Goal: Book appointment/travel/reservation

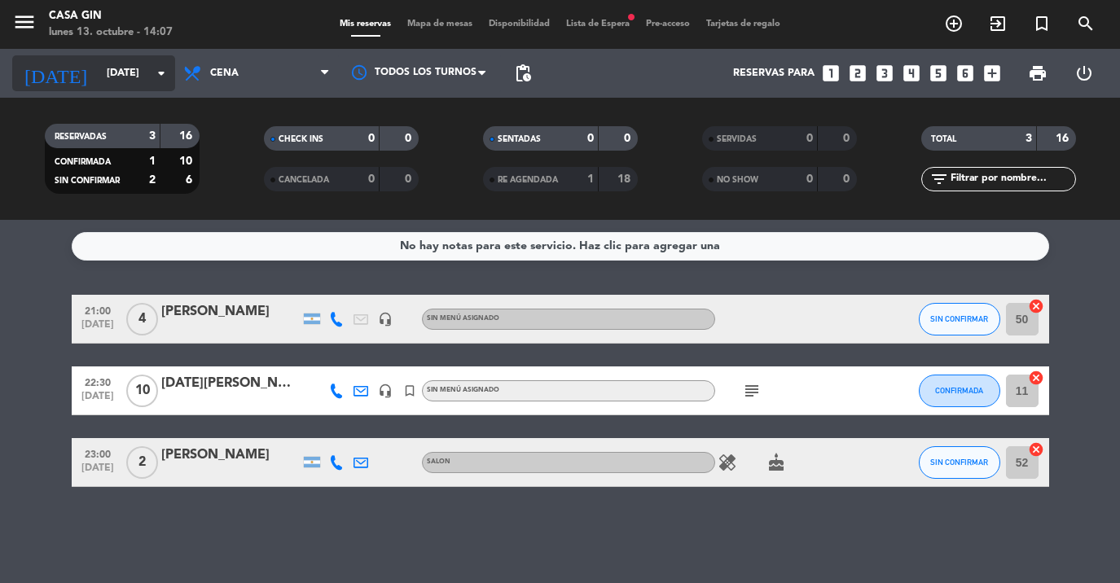
click at [81, 90] on div "[DATE] [DATE] arrow_drop_down" at bounding box center [93, 73] width 163 height 36
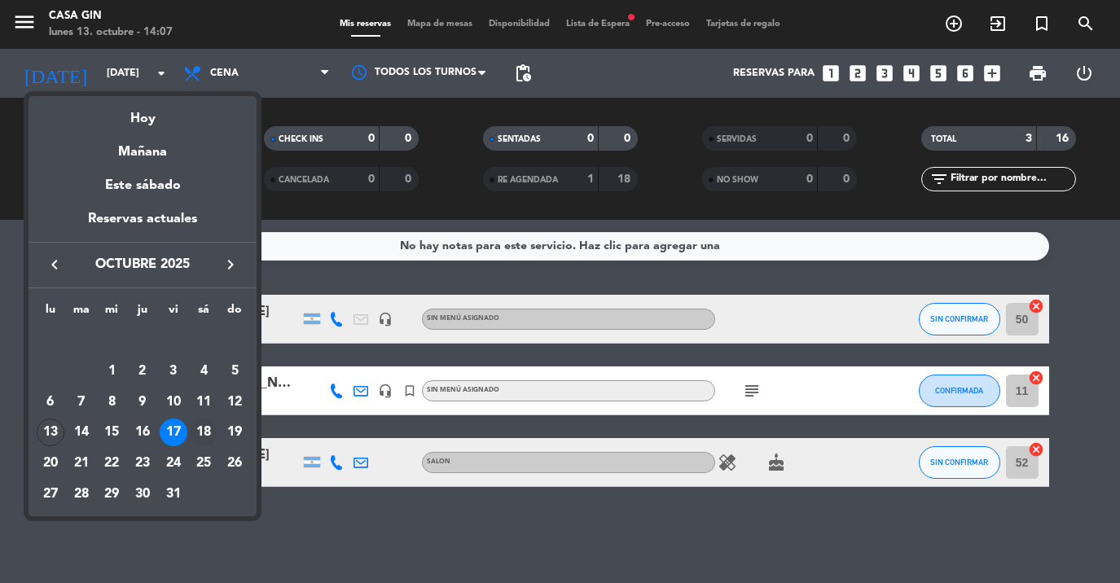
click at [208, 429] on div "18" at bounding box center [204, 433] width 28 height 28
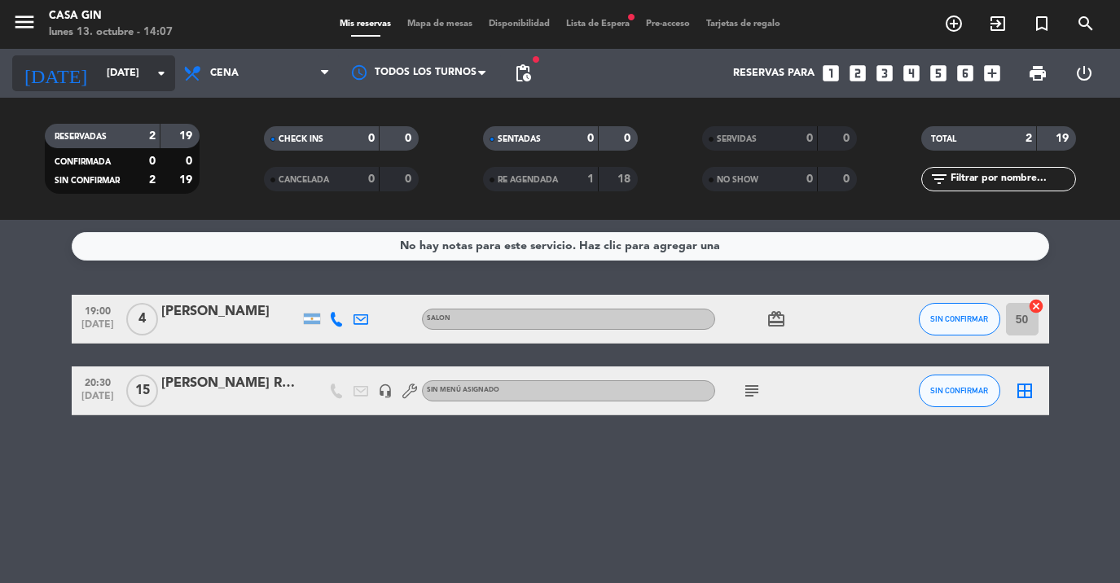
click at [99, 77] on input "[DATE]" at bounding box center [168, 73] width 138 height 28
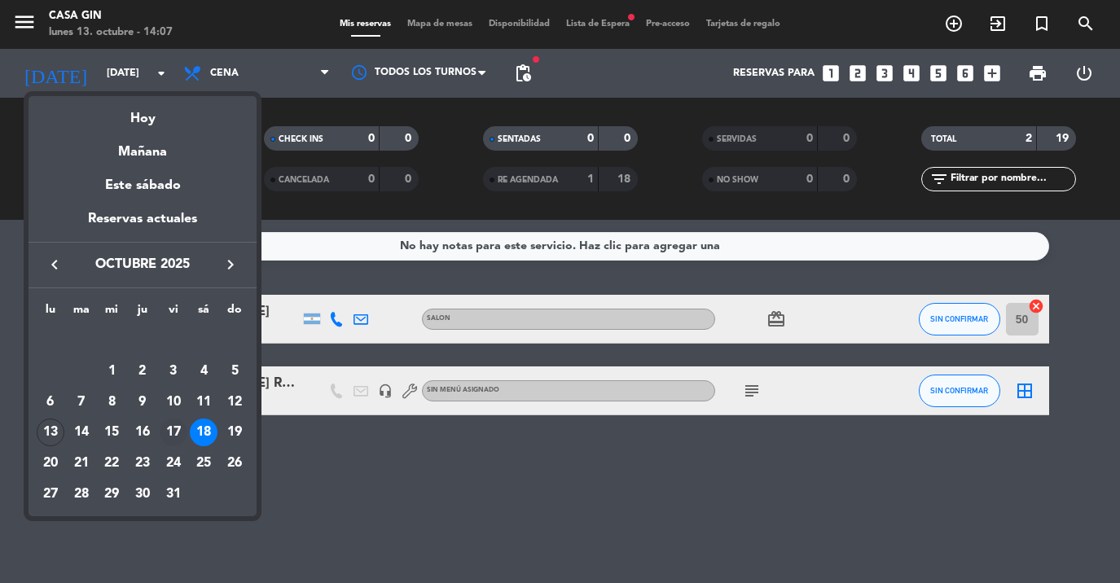
click at [178, 436] on div "17" at bounding box center [174, 433] width 28 height 28
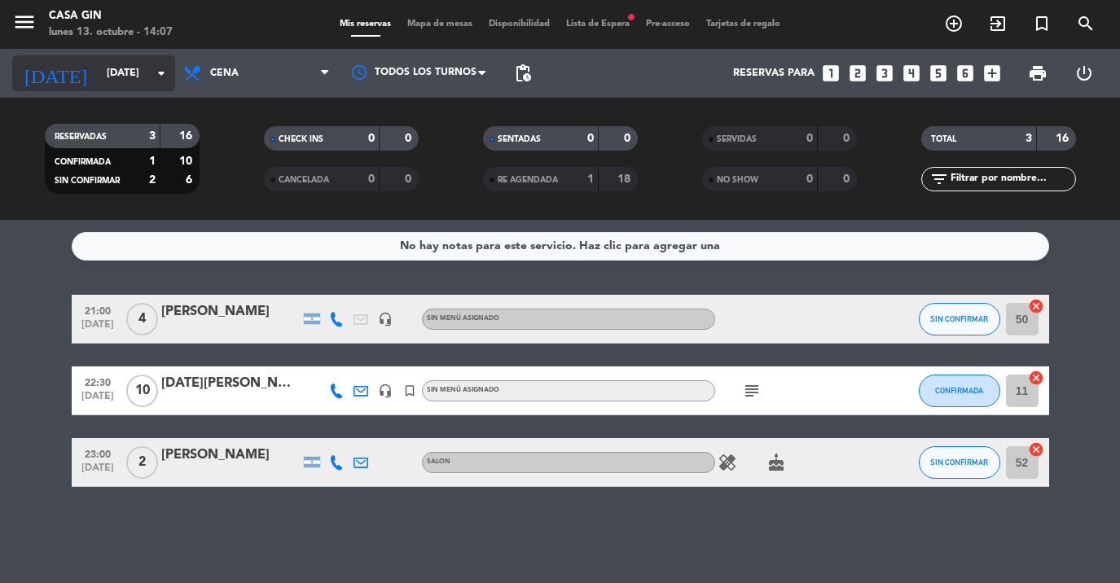
click at [130, 73] on input "[DATE]" at bounding box center [168, 73] width 138 height 28
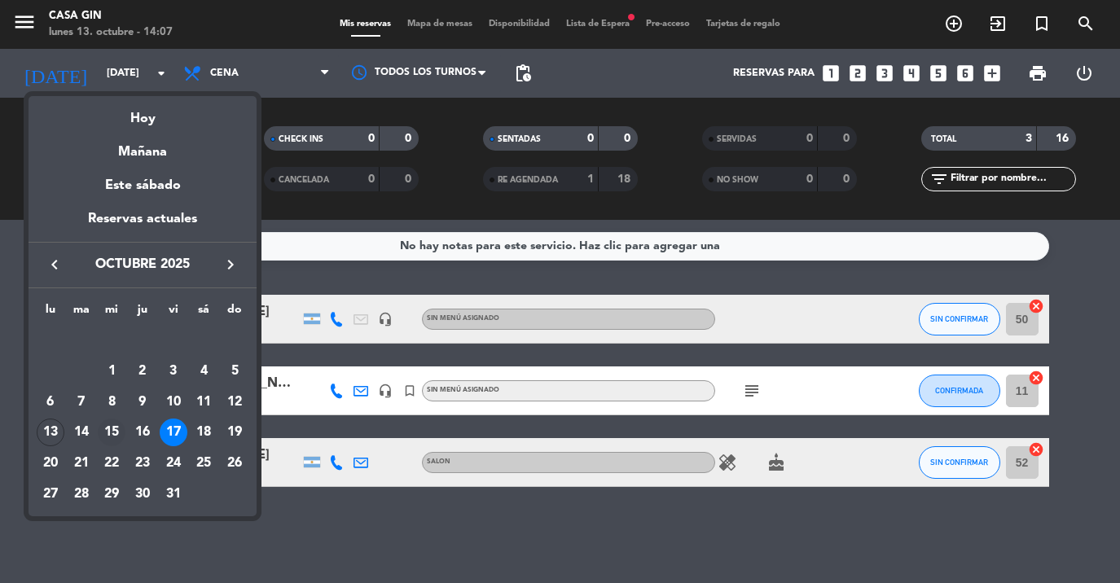
click at [103, 433] on div "15" at bounding box center [112, 433] width 28 height 28
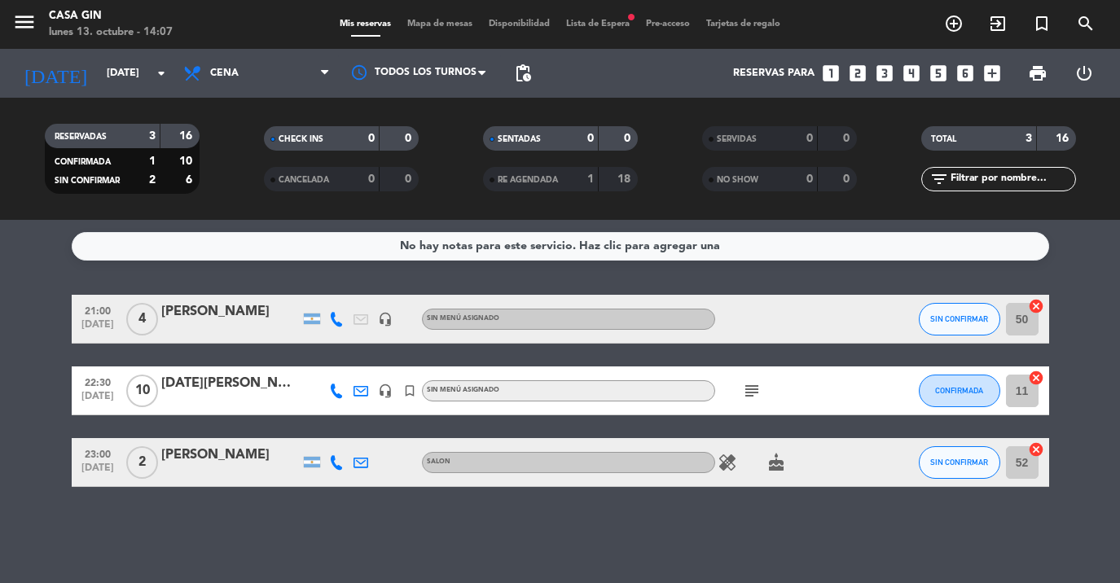
type input "[DATE]"
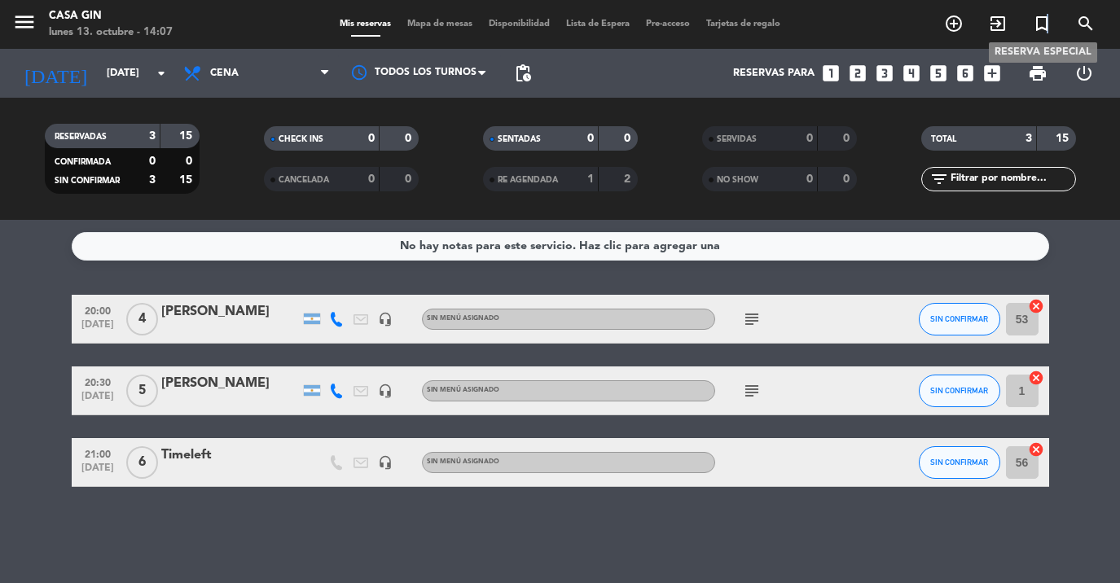
click at [1048, 27] on icon "turned_in_not" at bounding box center [1042, 24] width 20 height 20
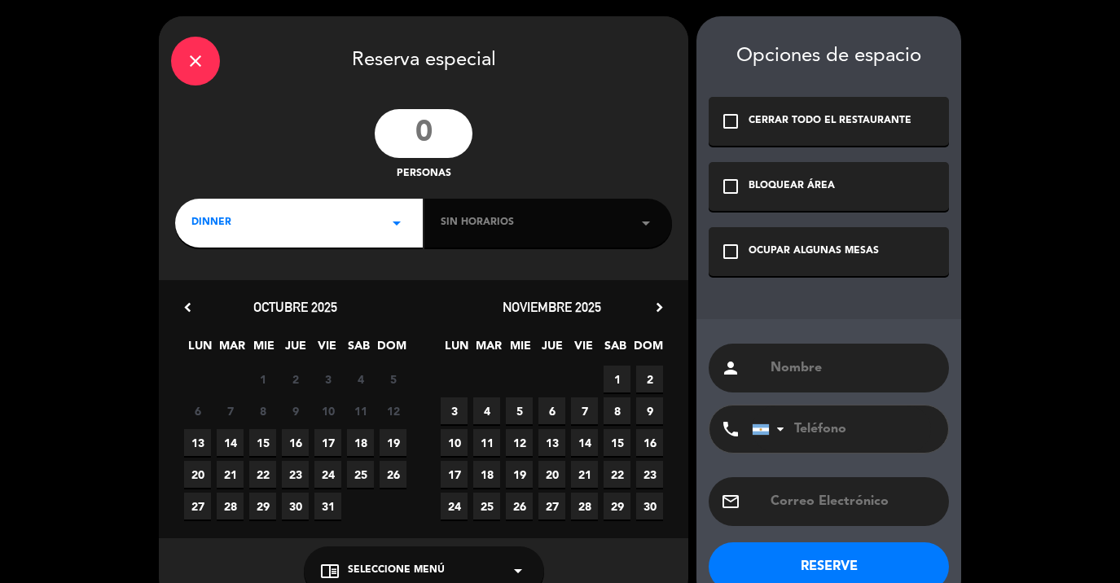
click at [439, 129] on input "number" at bounding box center [424, 133] width 98 height 49
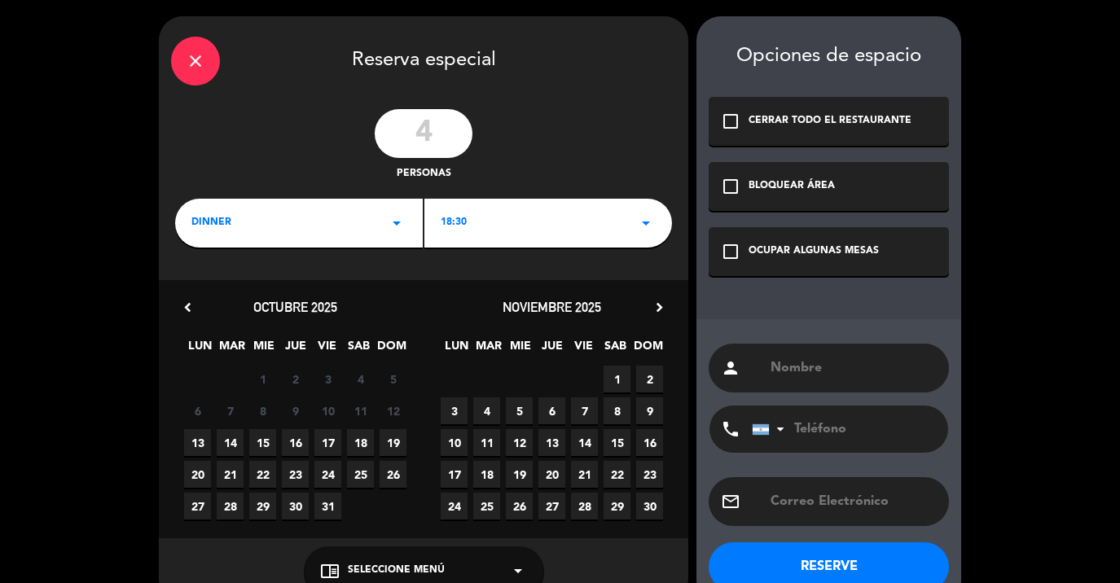
type input "4"
click at [514, 253] on div "close Reserva especial 4 personas DINNER arrow_drop_down 18:30 arrow_drop_down …" at bounding box center [424, 309] width 530 height 587
click at [514, 246] on div "18:30 arrow_drop_down" at bounding box center [548, 223] width 248 height 49
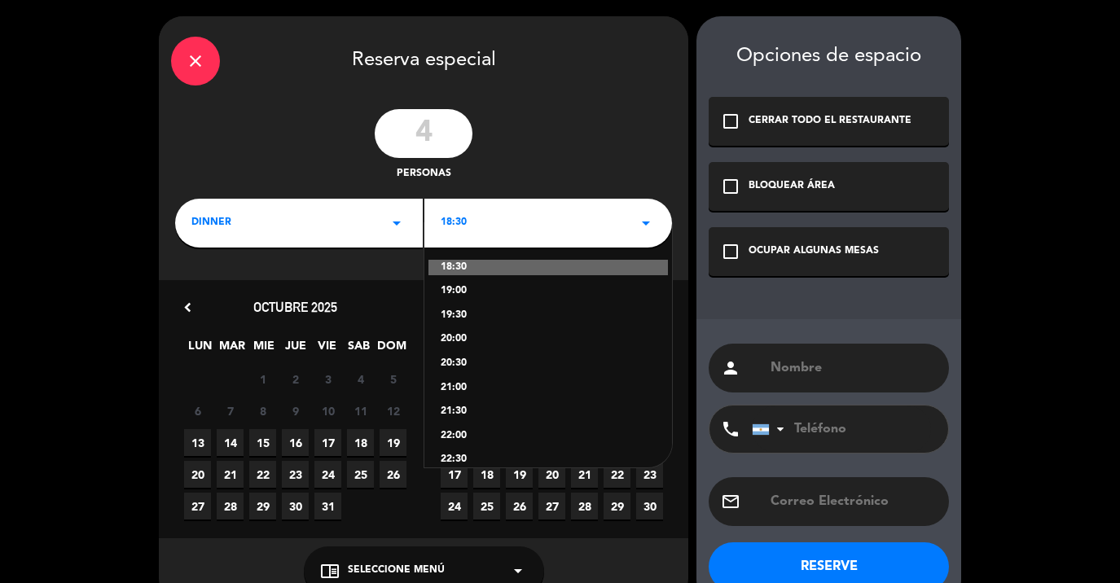
click at [452, 337] on div "20:00" at bounding box center [548, 340] width 215 height 16
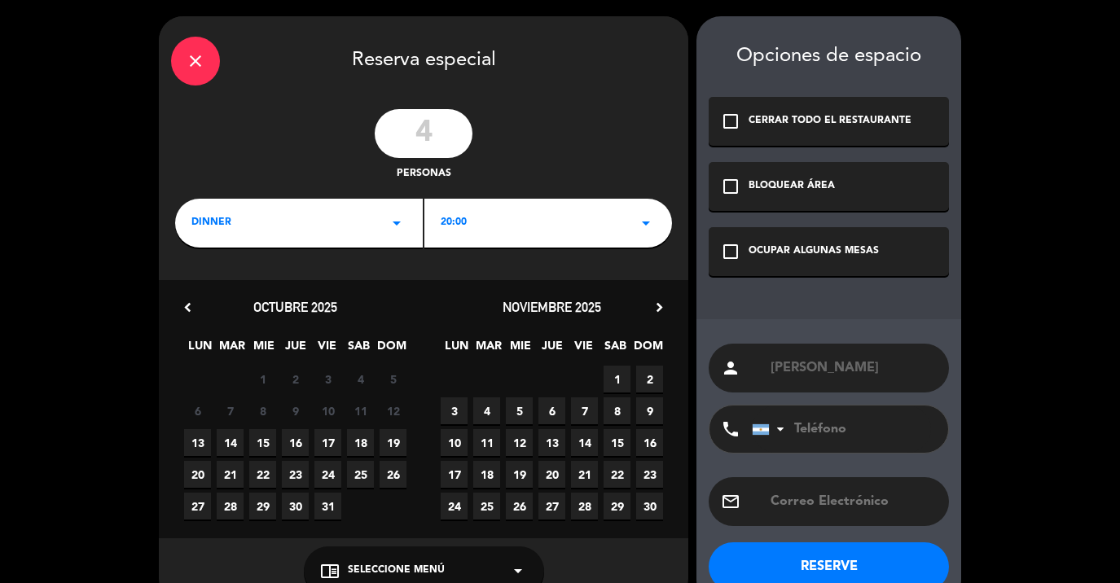
type input "[PERSON_NAME]"
click at [909, 344] on div "person [PERSON_NAME]" at bounding box center [829, 368] width 240 height 49
type input "1140827653"
click at [903, 254] on div "check_box_outline_blank OCUPAR ALGUNAS MESAS" at bounding box center [829, 251] width 240 height 49
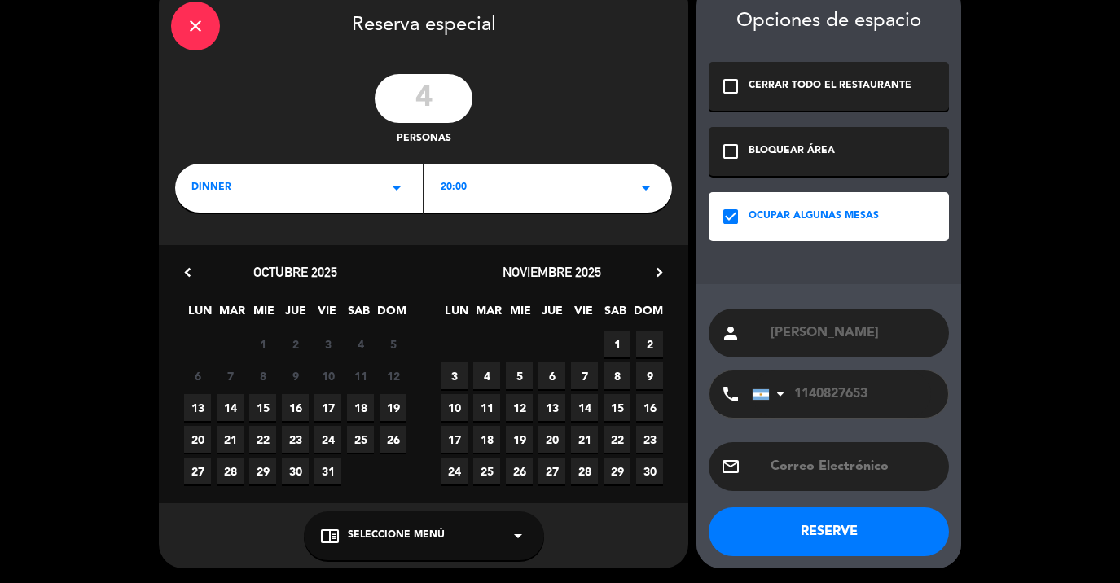
scroll to position [34, 0]
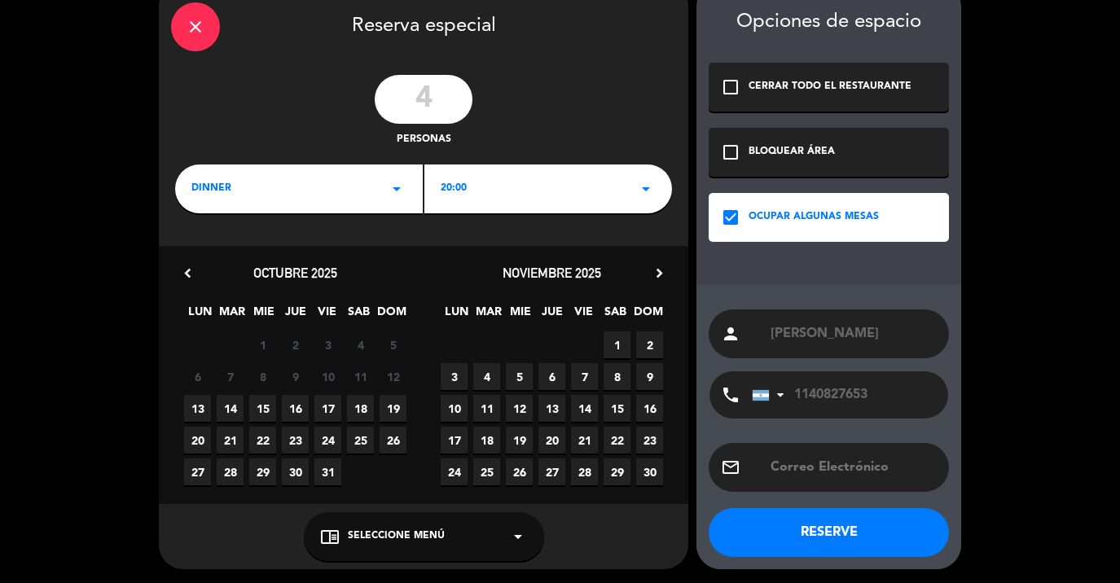
click at [824, 524] on button "RESERVE" at bounding box center [829, 532] width 240 height 49
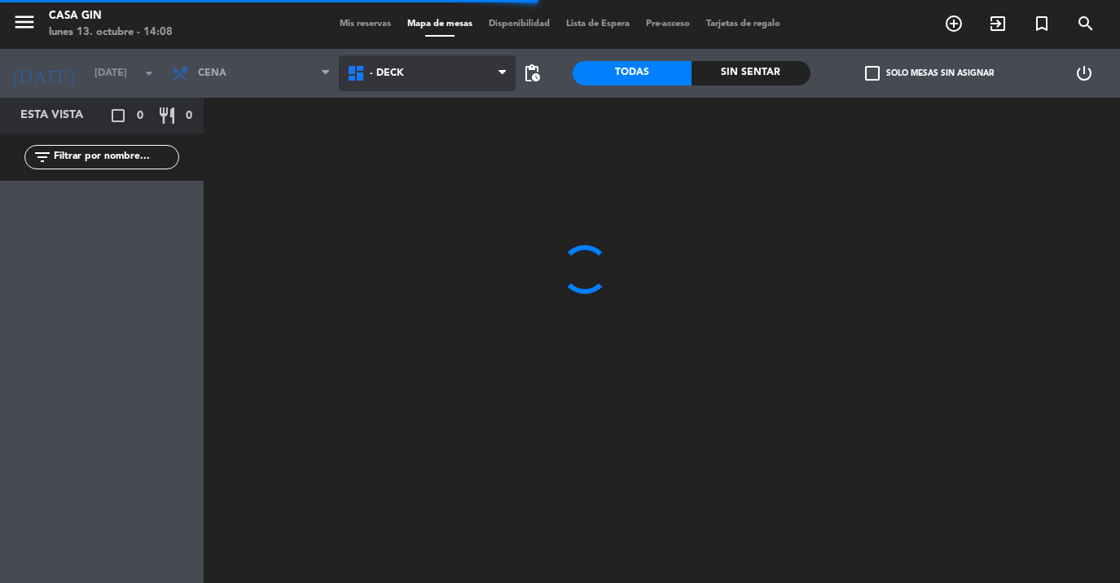
click at [364, 73] on icon at bounding box center [358, 74] width 24 height 20
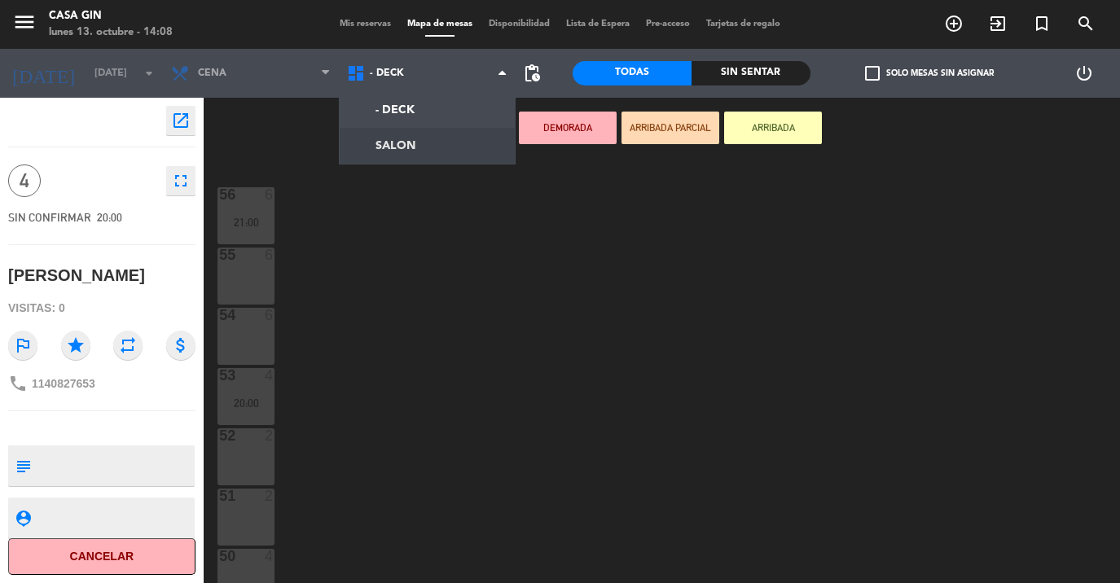
click at [374, 144] on ng-component "menu Casa Gin [DATE] 13. octubre - 14:08 Mis reservas Mapa de mesas Disponibili…" at bounding box center [560, 291] width 1120 height 583
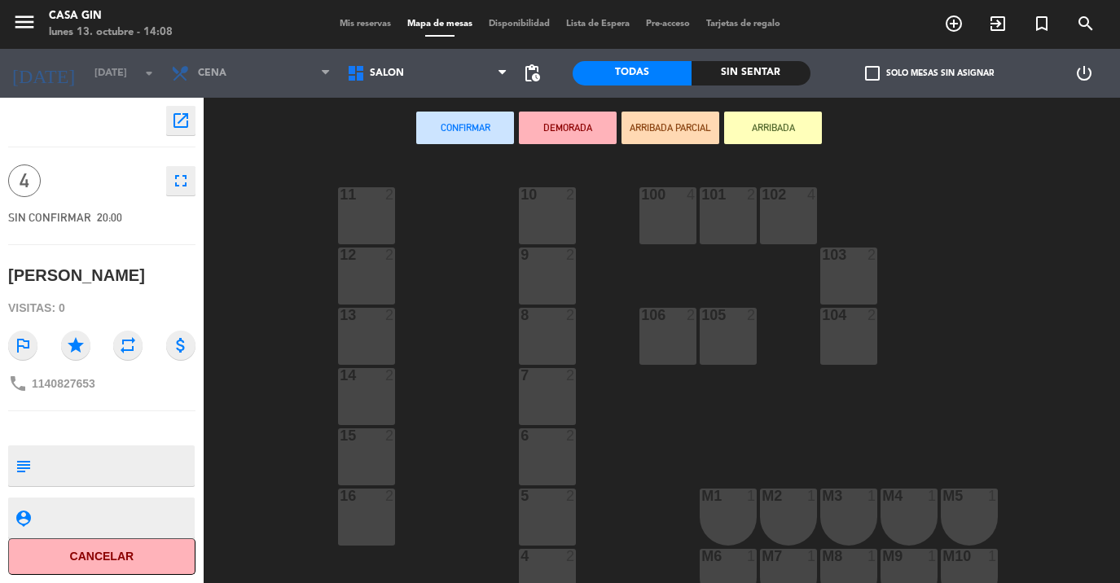
click at [370, 238] on div "11 2" at bounding box center [366, 215] width 57 height 57
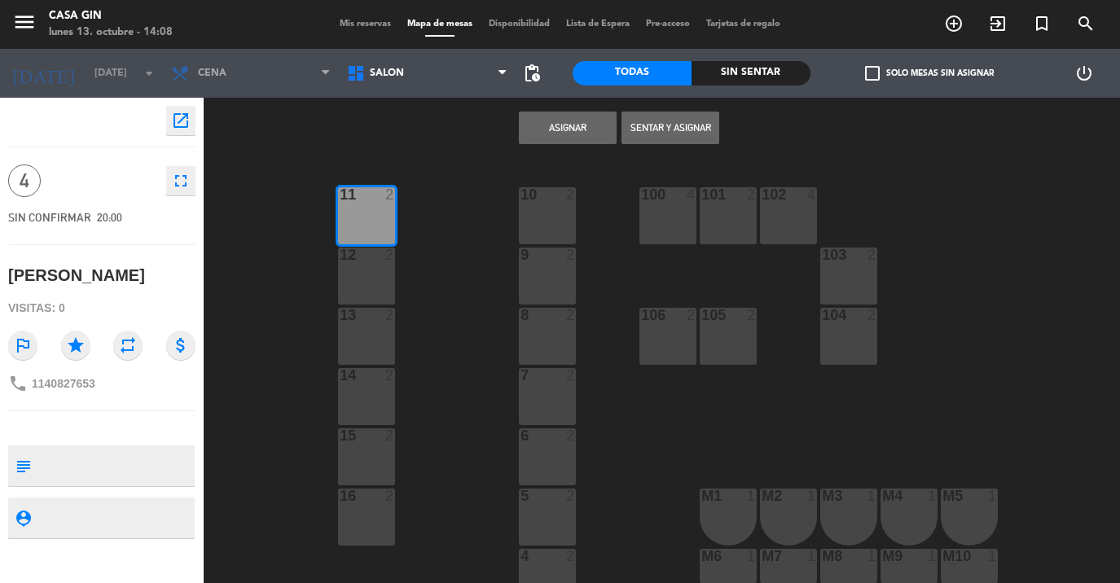
click at [371, 258] on div at bounding box center [367, 255] width 27 height 15
click at [561, 135] on button "Asignar" at bounding box center [568, 128] width 98 height 33
